Goal: Task Accomplishment & Management: Use online tool/utility

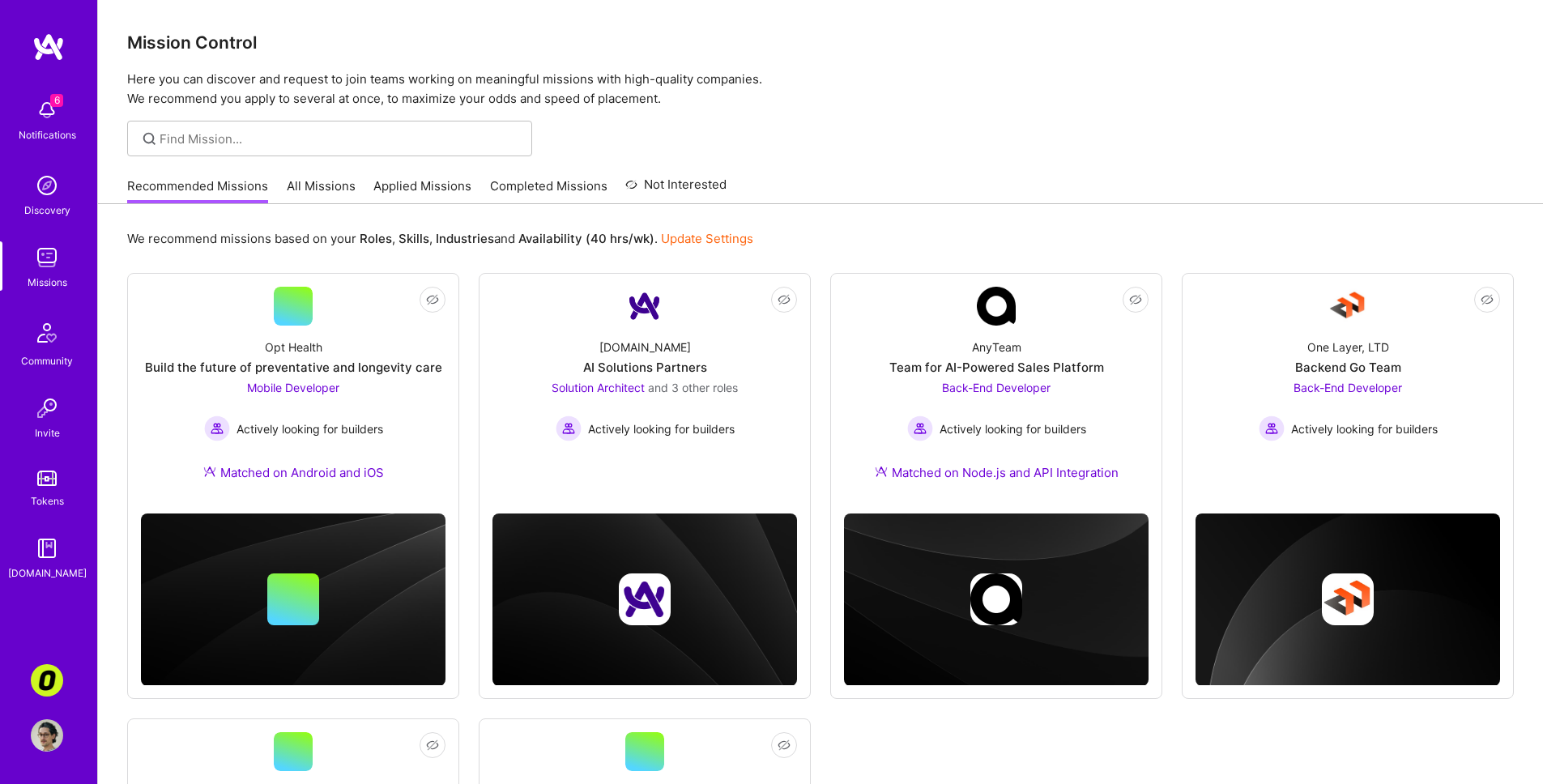
click at [339, 181] on link "All Missions" at bounding box center [321, 191] width 69 height 27
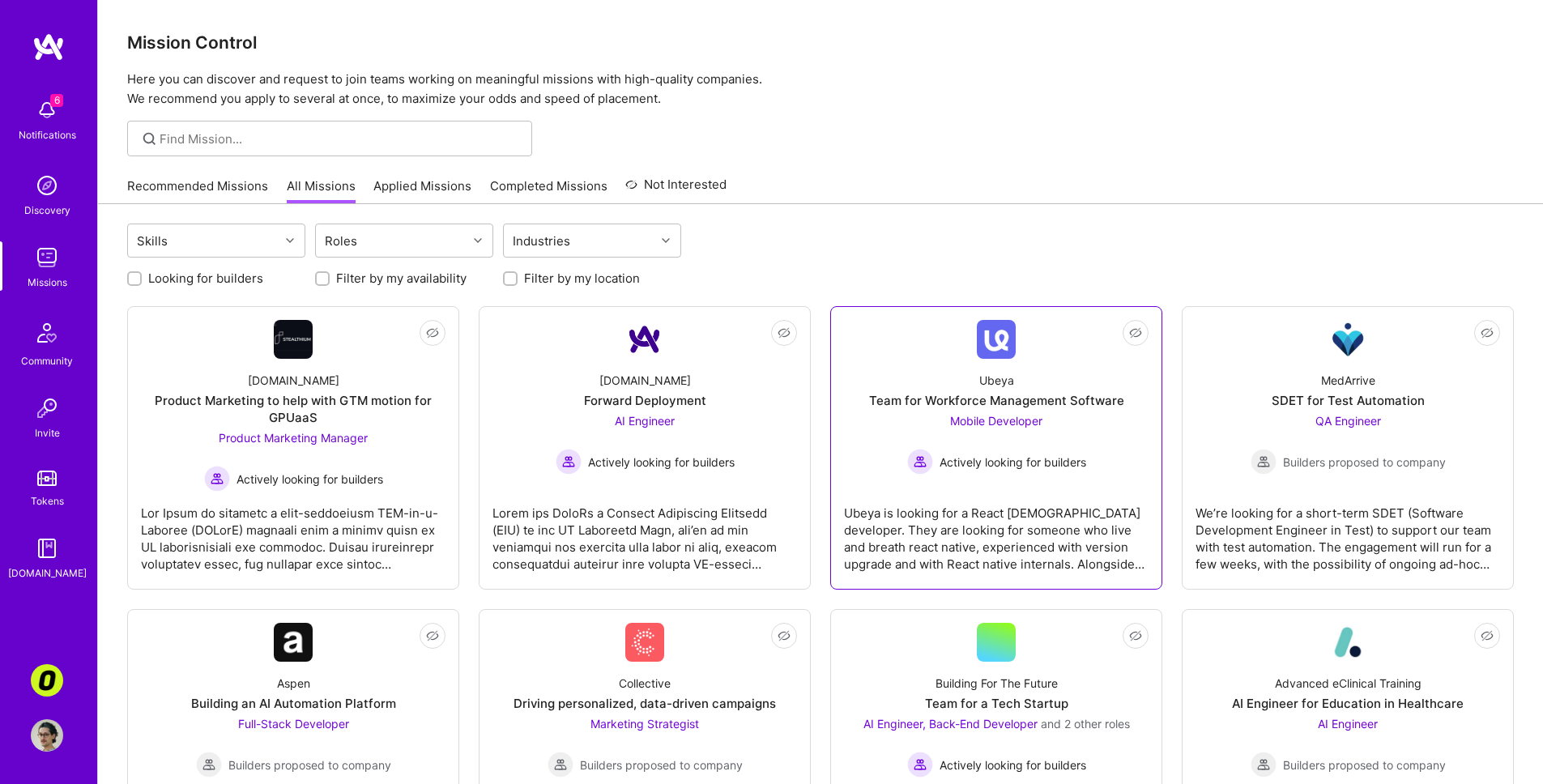
scroll to position [192, 0]
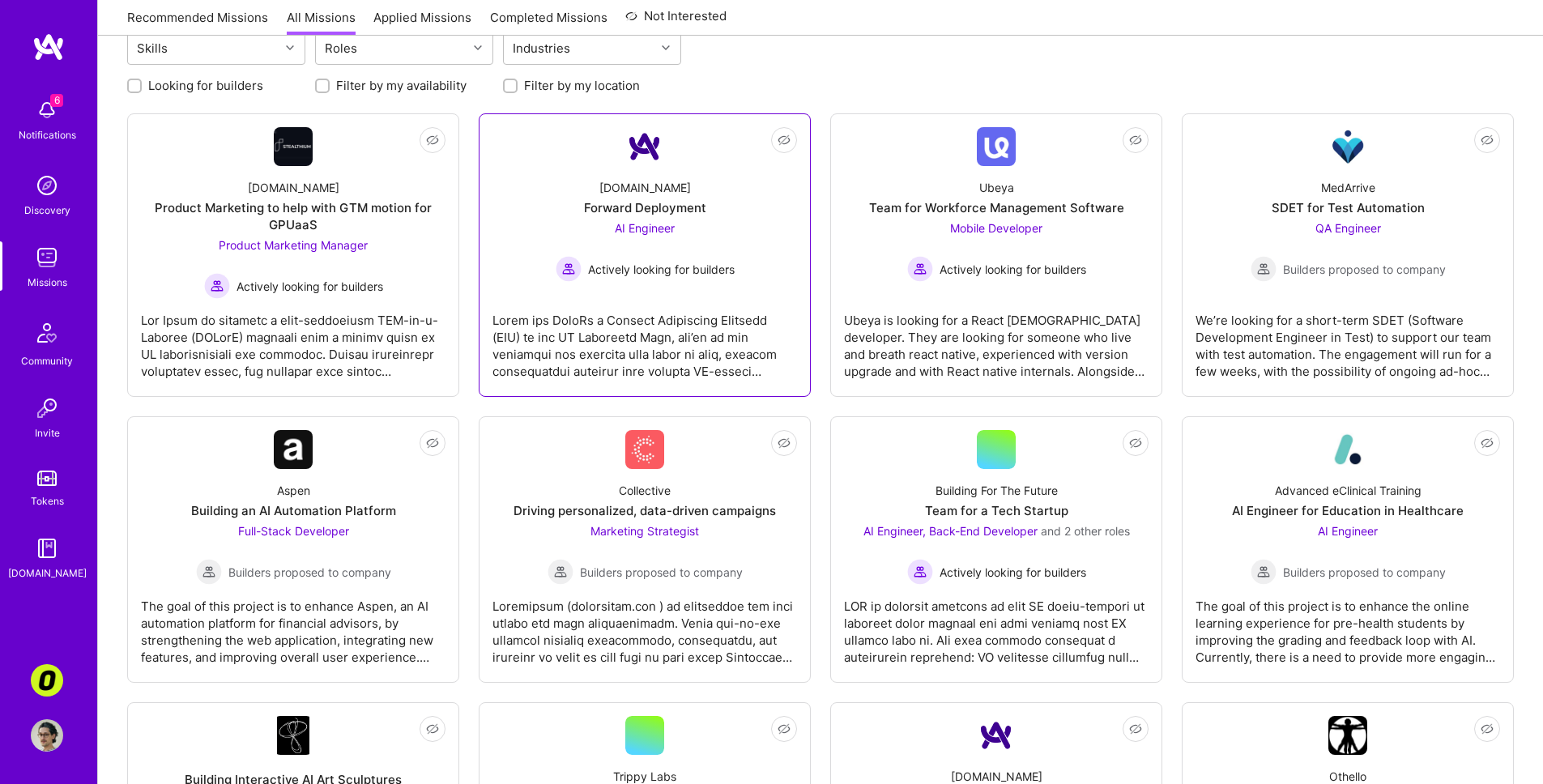
click at [745, 275] on div "[DOMAIN_NAME] Forward Deployment AI Engineer Actively looking for builders" at bounding box center [644, 224] width 304 height 116
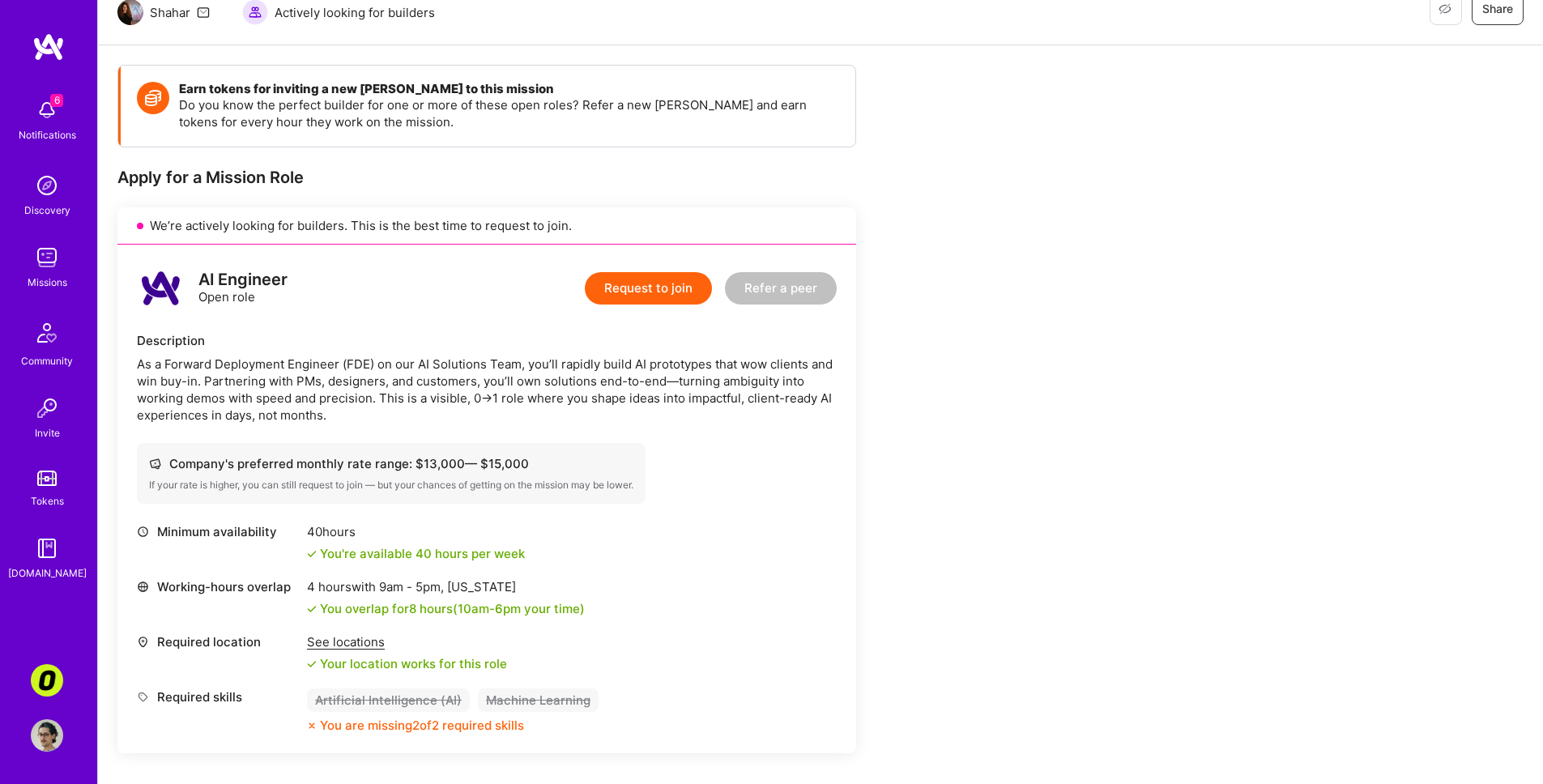
scroll to position [345, 0]
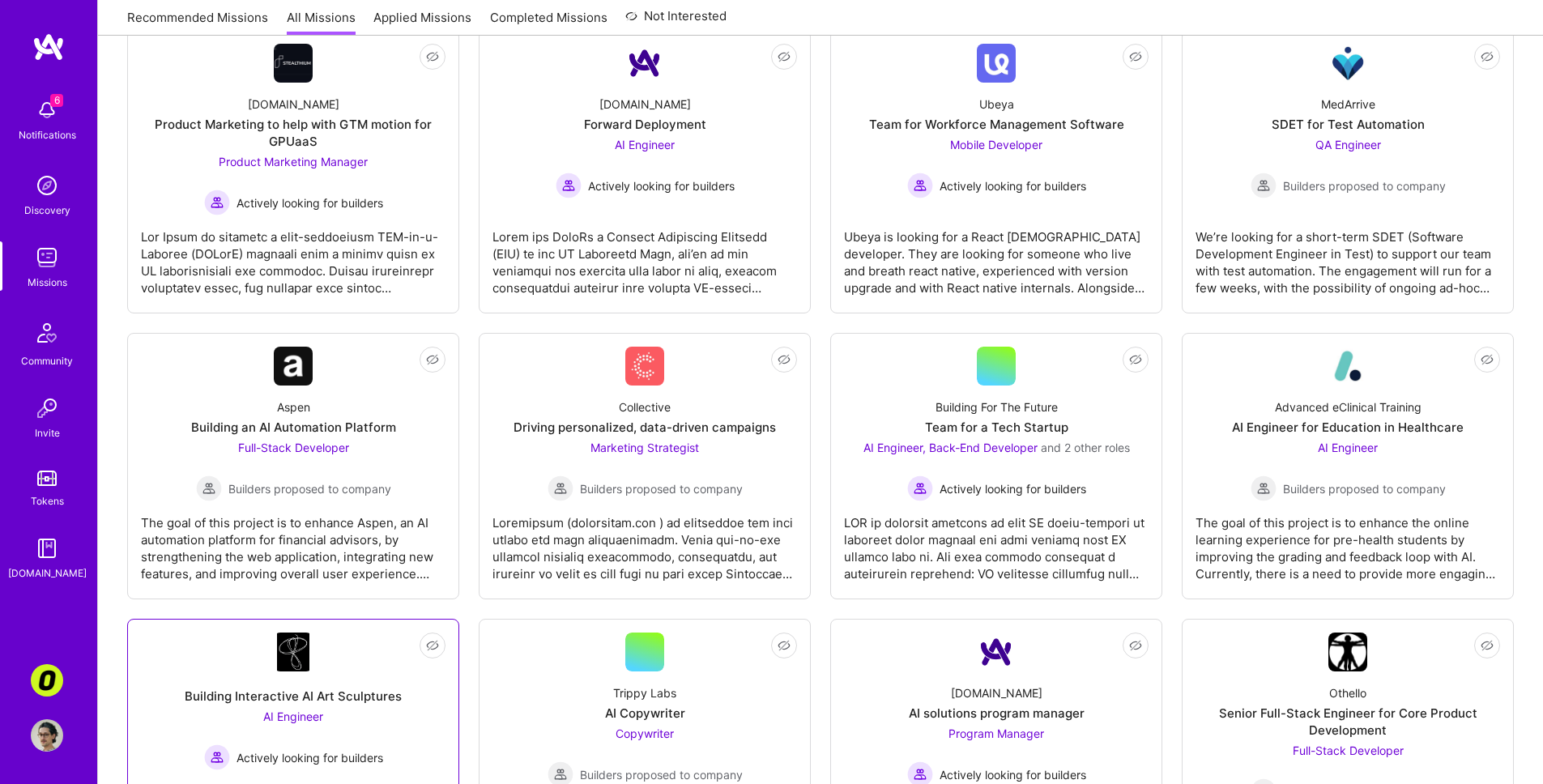
scroll to position [543, 0]
